Goal: Task Accomplishment & Management: Use online tool/utility

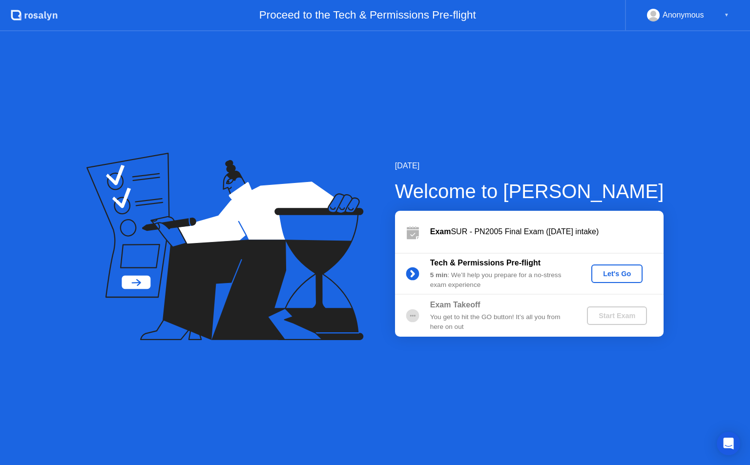
click at [636, 274] on div "Let's Go" at bounding box center [616, 274] width 43 height 8
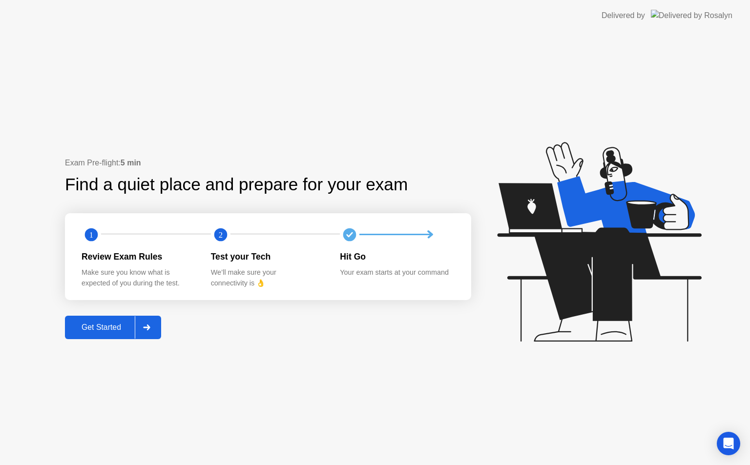
click at [99, 330] on div "Get Started" at bounding box center [101, 327] width 67 height 9
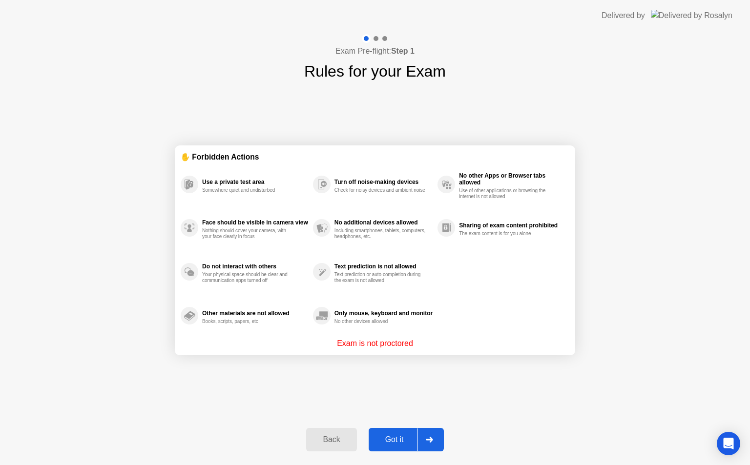
click at [394, 446] on button "Got it" at bounding box center [406, 439] width 75 height 23
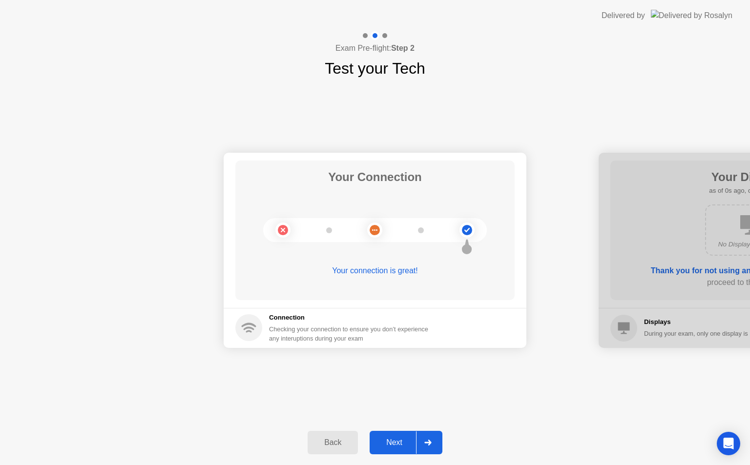
click at [389, 439] on div "Next" at bounding box center [394, 442] width 43 height 9
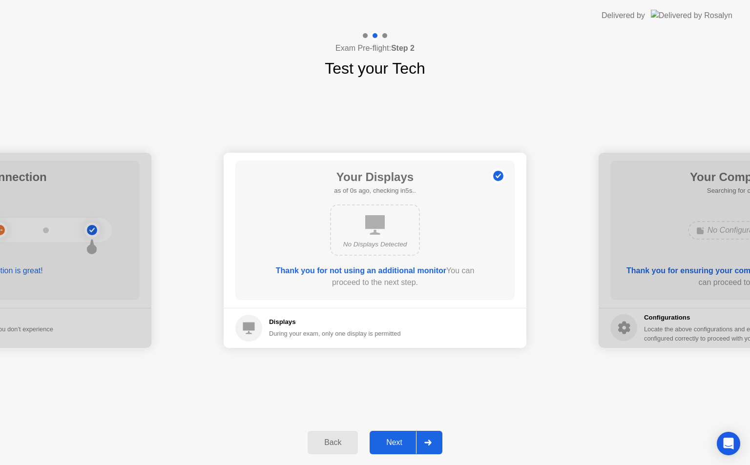
click at [389, 439] on div "Next" at bounding box center [394, 442] width 43 height 9
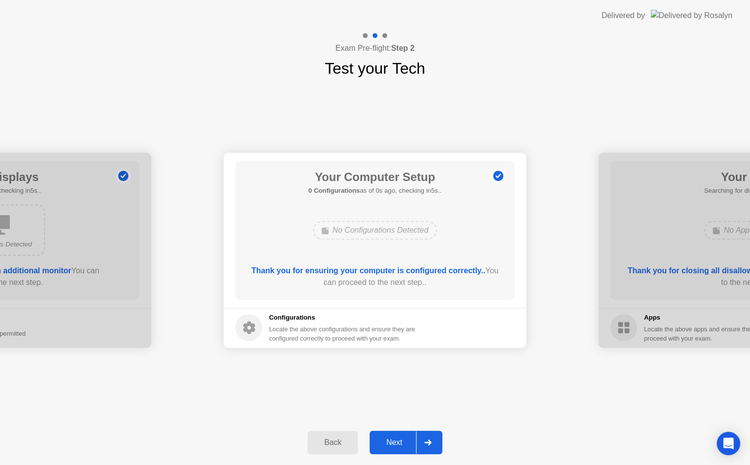
click at [399, 440] on div "Next" at bounding box center [394, 442] width 43 height 9
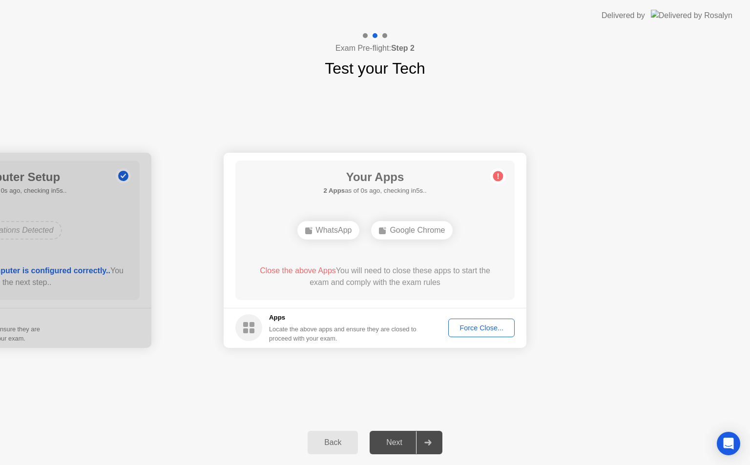
click at [478, 332] on div "Force Close..." at bounding box center [482, 328] width 60 height 8
click at [488, 329] on div "Force Close..." at bounding box center [482, 328] width 60 height 8
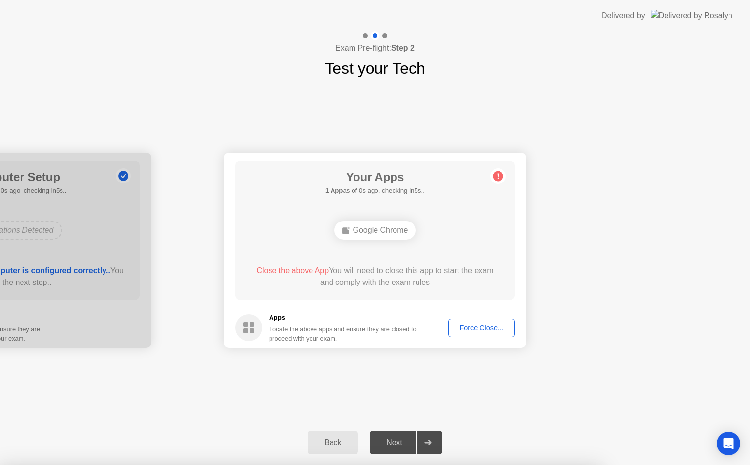
click at [490, 332] on div "Force Close..." at bounding box center [482, 328] width 60 height 8
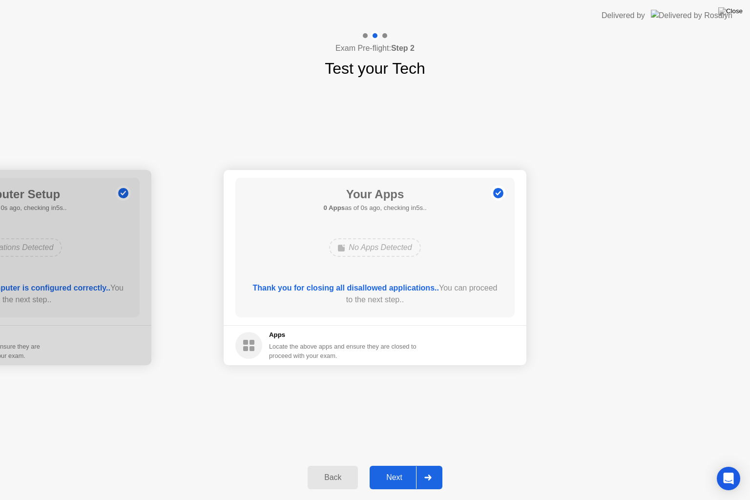
click at [405, 465] on div "Next" at bounding box center [394, 477] width 43 height 9
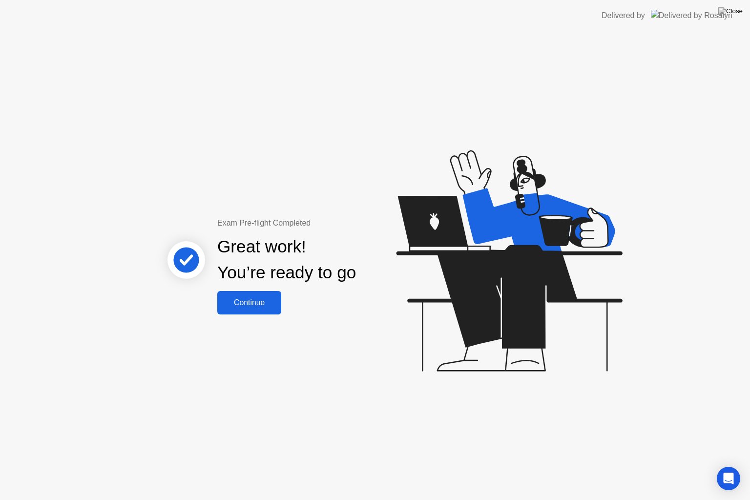
click at [258, 307] on div "Continue" at bounding box center [249, 302] width 58 height 9
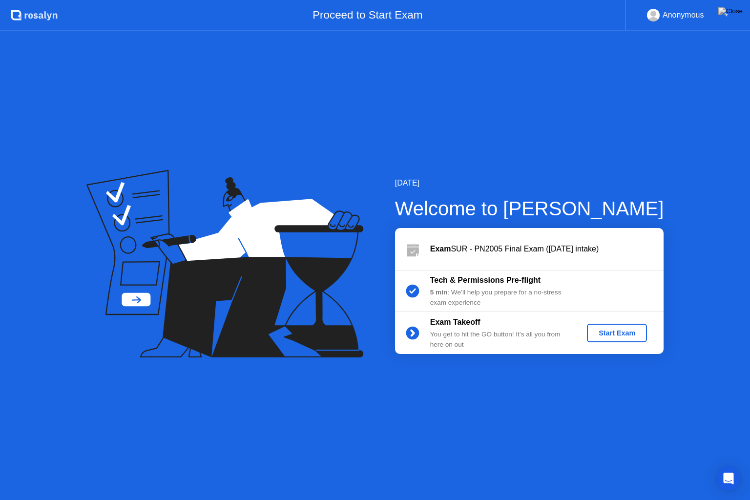
click at [621, 322] on div "Exam Takeoff You get to hit the GO button! It’s all you from here on out Start …" at bounding box center [529, 333] width 269 height 42
click at [607, 334] on div "Start Exam" at bounding box center [617, 333] width 52 height 8
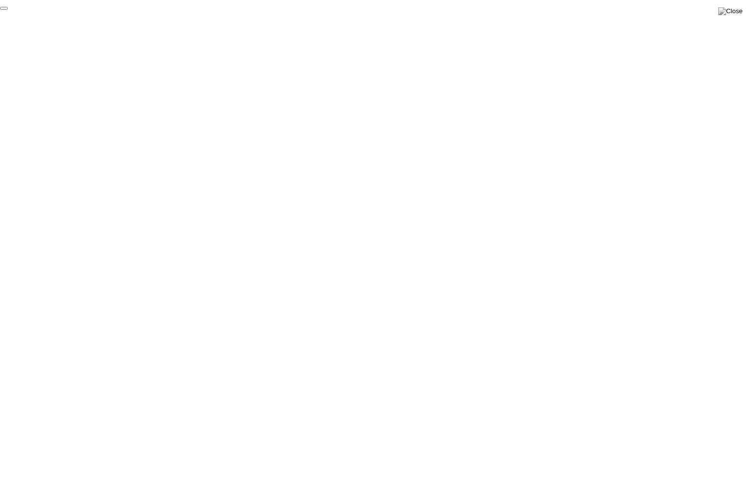
click div "End Proctoring Session"
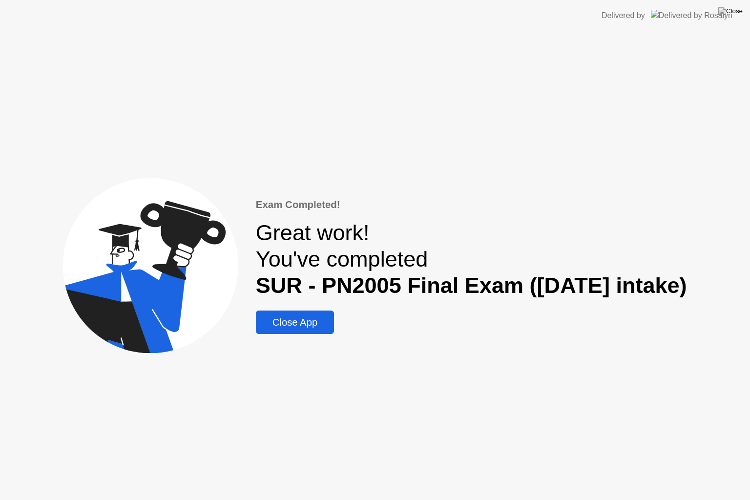
click at [278, 328] on div "Close App" at bounding box center [295, 322] width 72 height 11
